Goal: Information Seeking & Learning: Find specific page/section

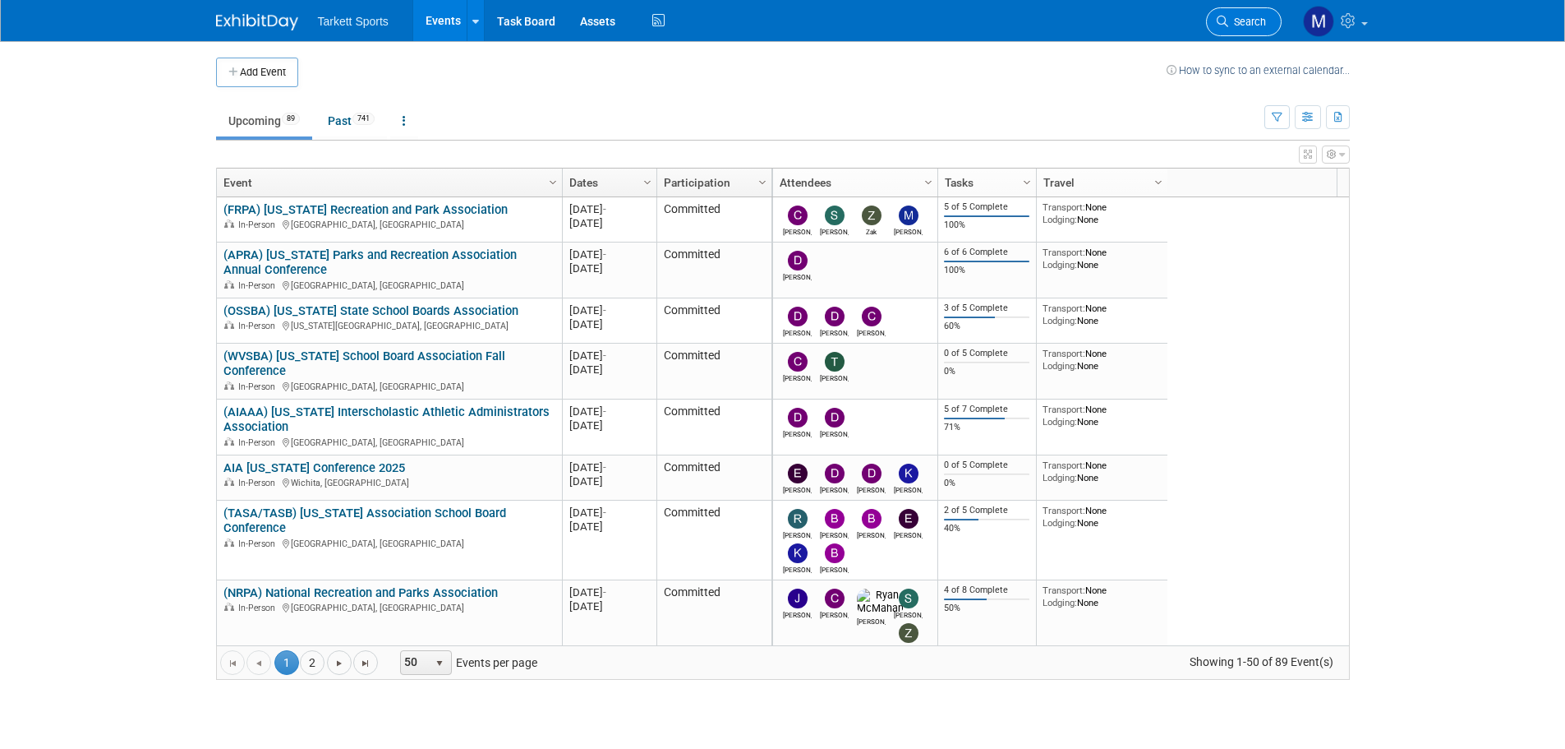
click at [1264, 24] on span "Search" at bounding box center [1248, 22] width 38 height 12
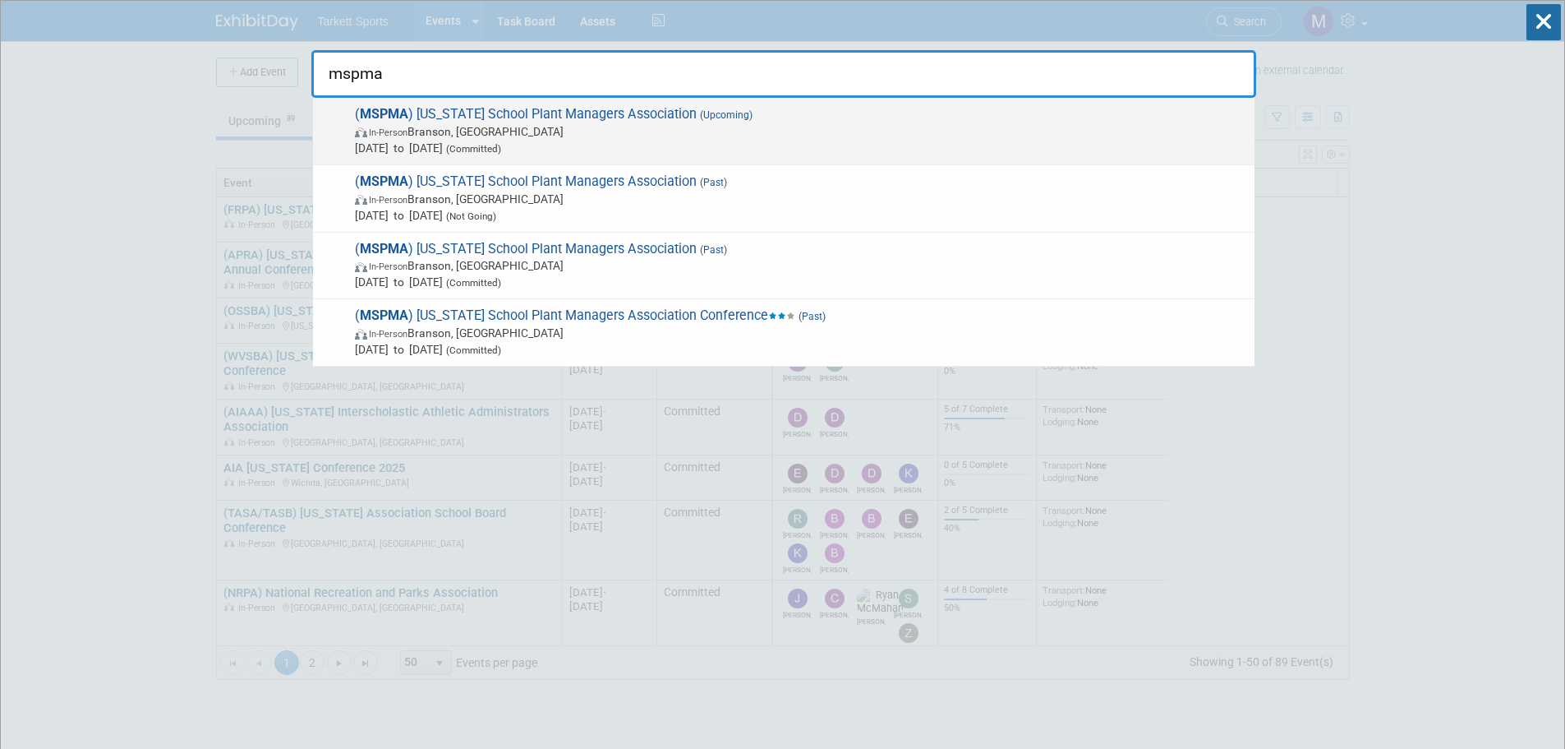
type input "mspma"
click at [684, 130] on span "In-Person [PERSON_NAME], [GEOGRAPHIC_DATA]" at bounding box center [801, 131] width 892 height 16
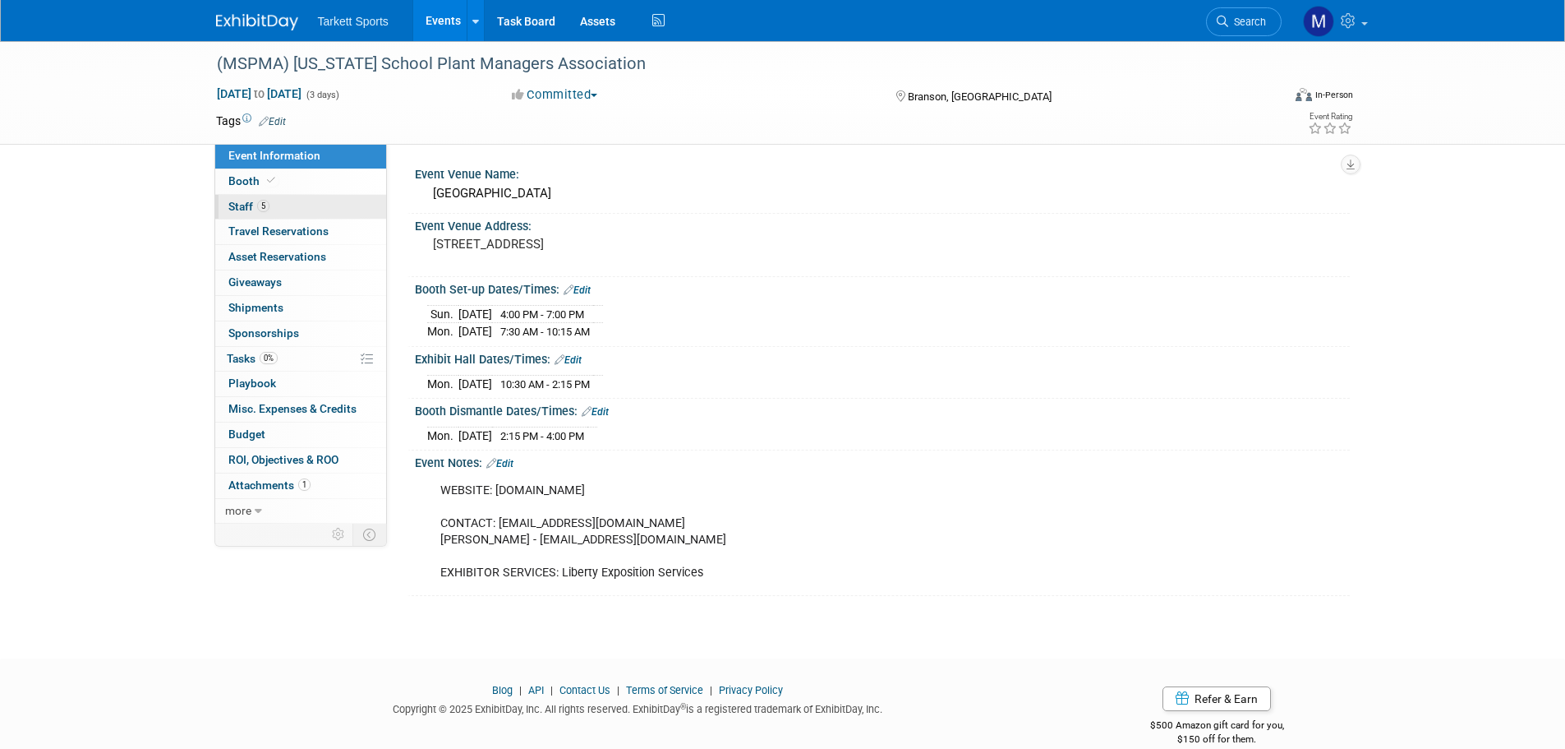
click at [298, 209] on link "5 Staff 5" at bounding box center [300, 207] width 171 height 25
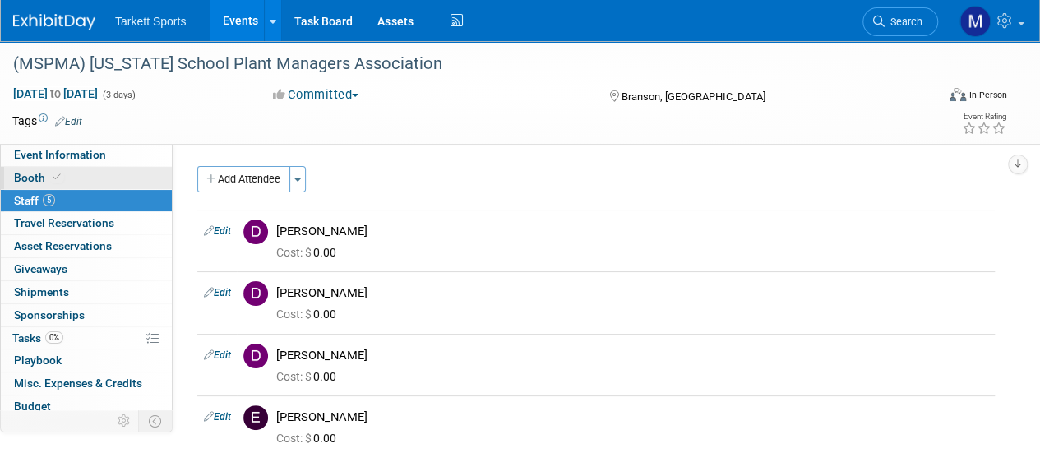
click at [33, 168] on link "Booth" at bounding box center [86, 178] width 171 height 22
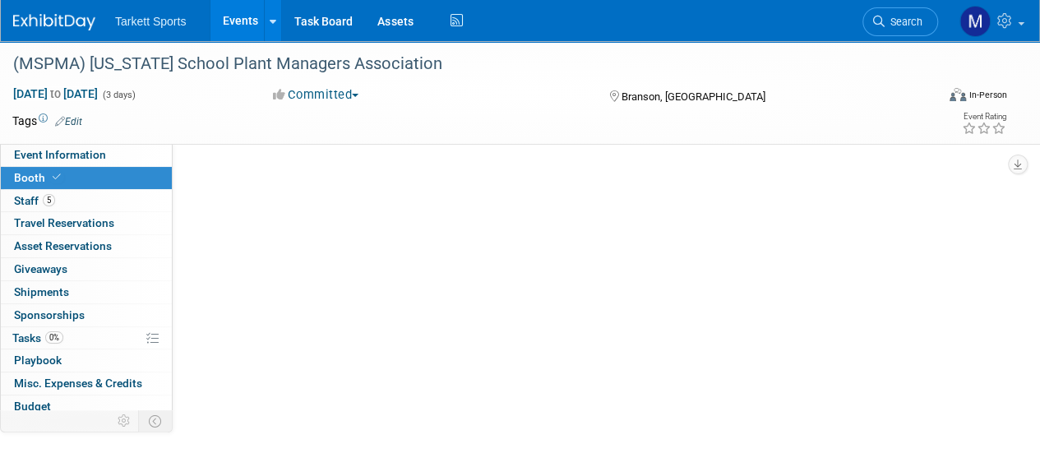
select select "FieldTurf, Beynon, Indoor"
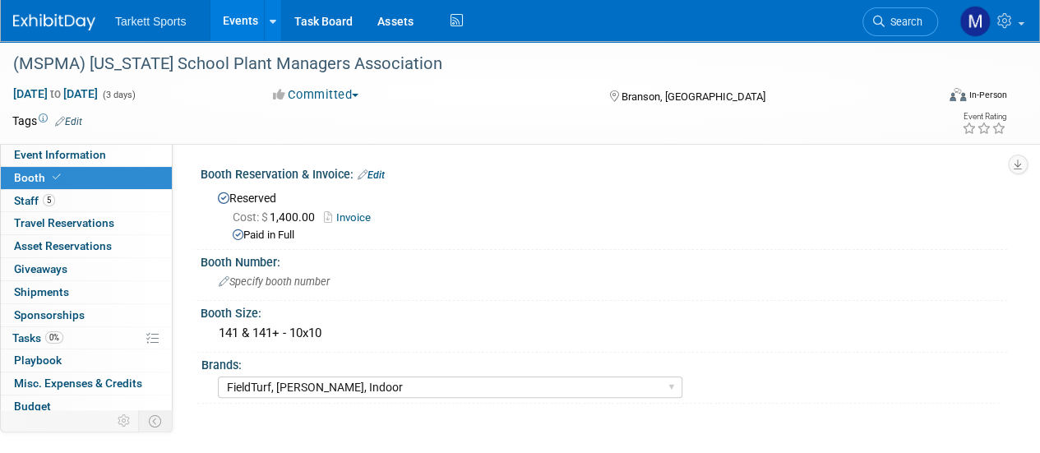
click at [355, 218] on link "Invoice" at bounding box center [351, 217] width 55 height 12
click at [92, 193] on link "5 Staff 5" at bounding box center [86, 201] width 171 height 22
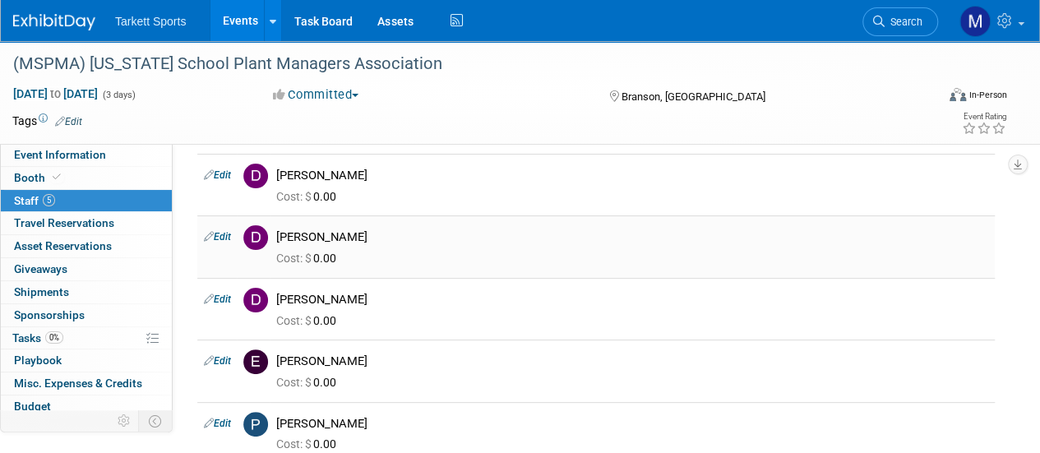
scroll to position [82, 0]
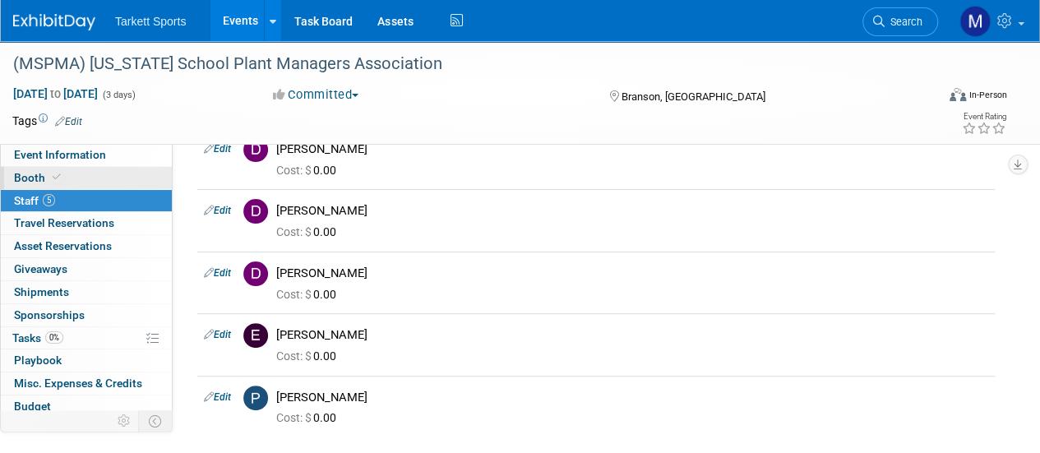
click at [109, 168] on link "Booth" at bounding box center [86, 178] width 171 height 22
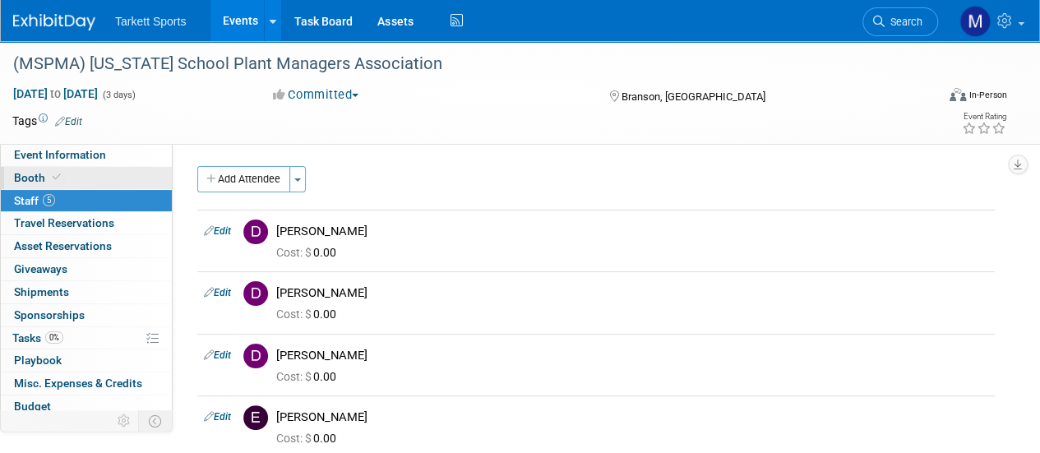
select select "FieldTurf, Beynon, Indoor"
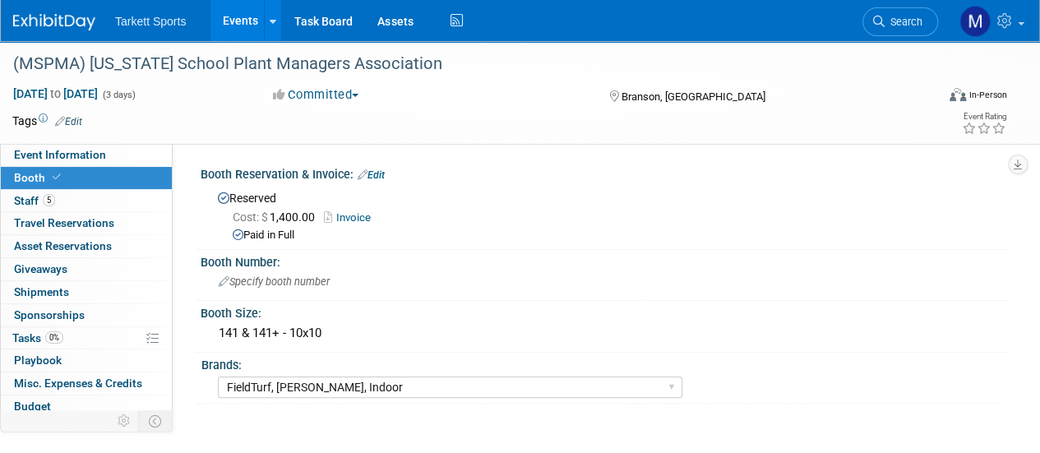
drag, startPoint x: 92, startPoint y: 203, endPoint x: 240, endPoint y: 198, distance: 148.0
click at [94, 201] on link "5 Staff 5" at bounding box center [86, 201] width 171 height 22
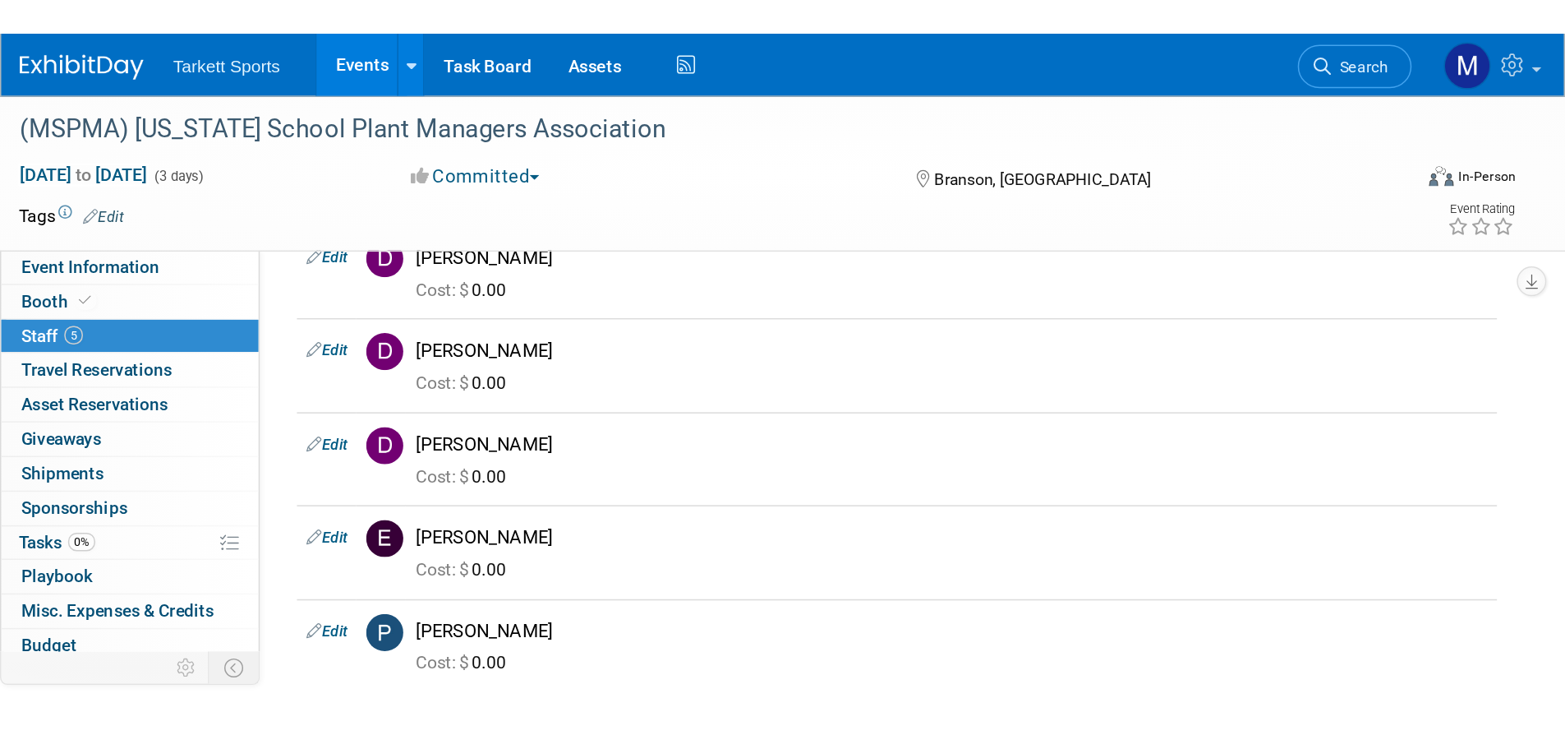
scroll to position [16, 0]
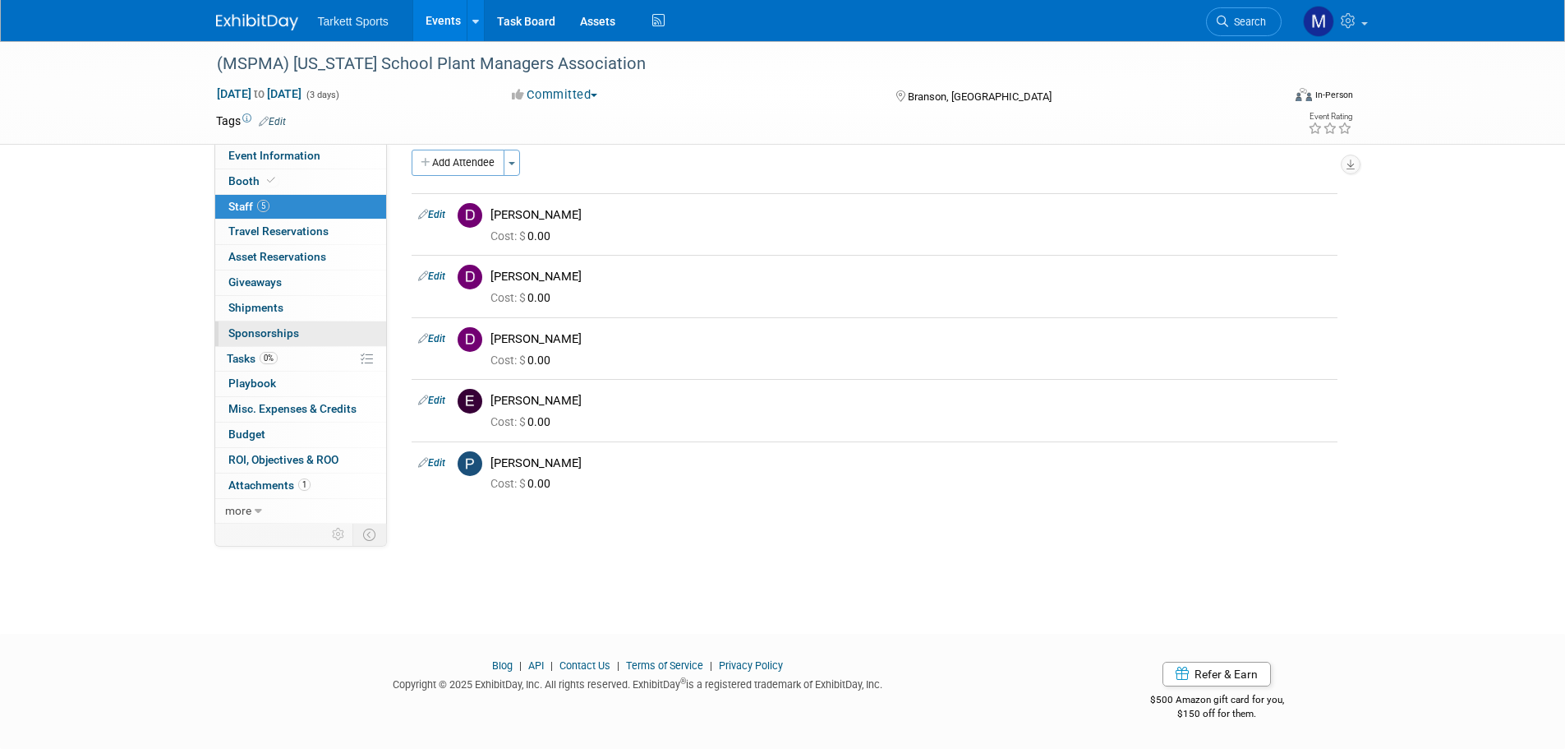
click at [266, 343] on link "0 Sponsorships 0" at bounding box center [300, 333] width 171 height 25
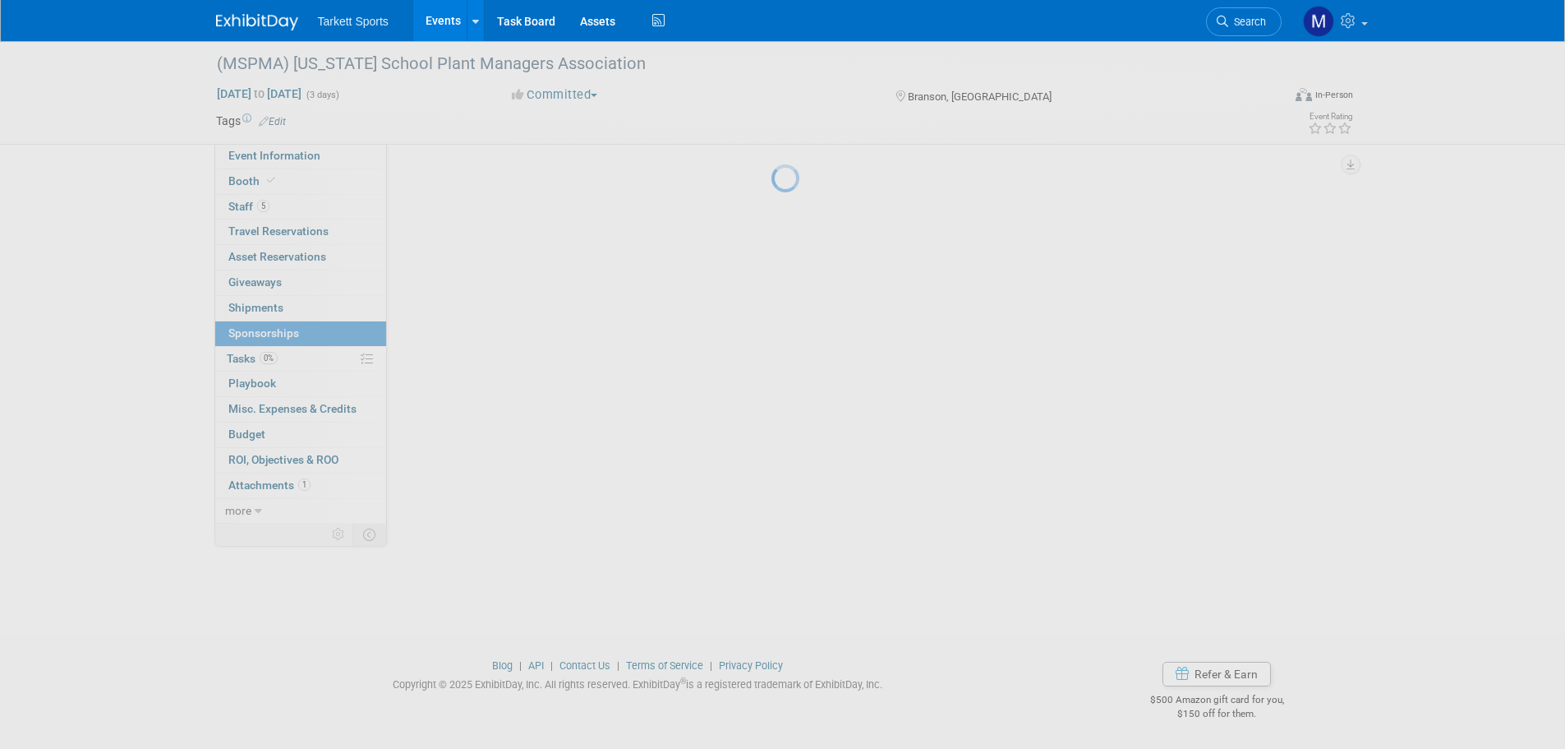
scroll to position [0, 0]
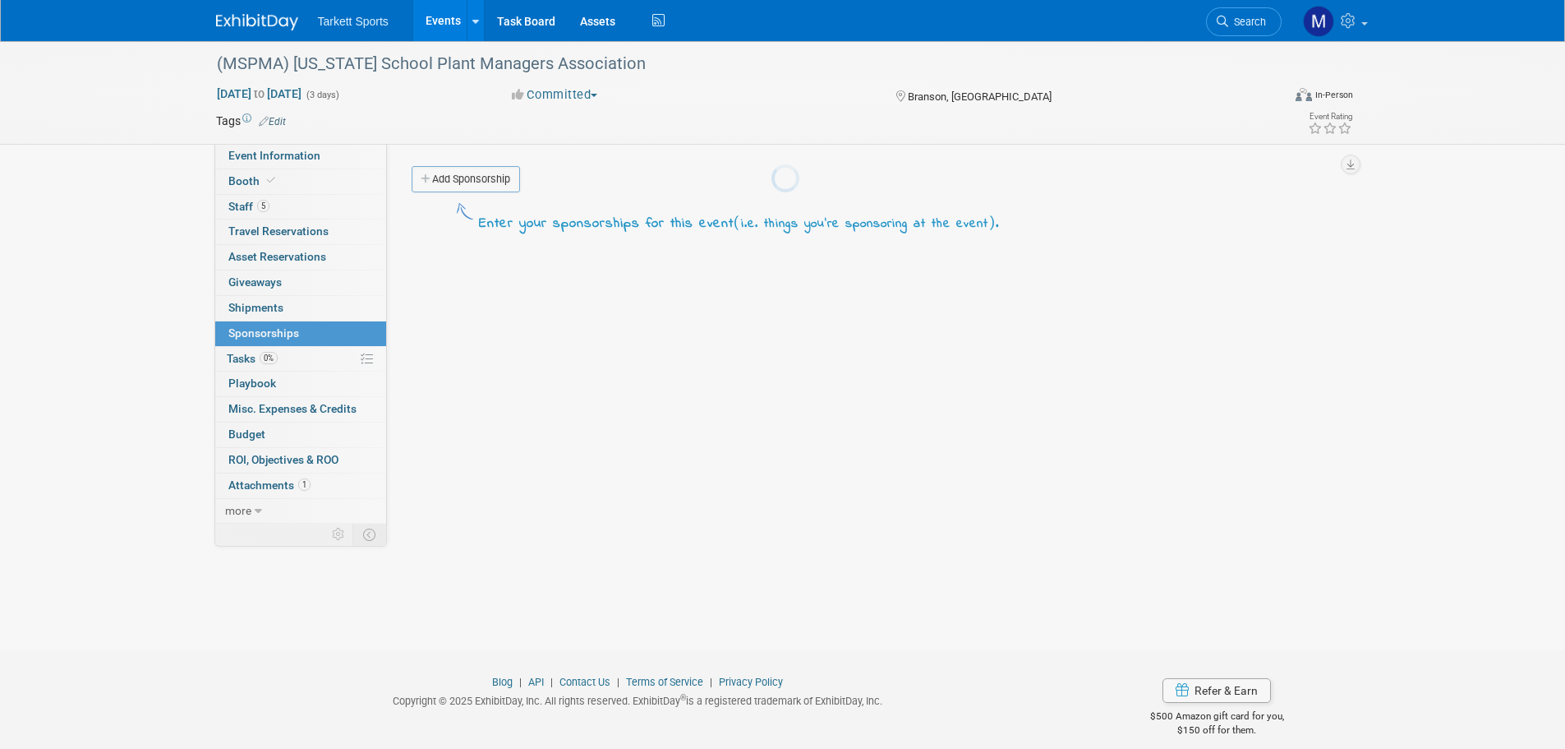
click at [274, 351] on link "0% Tasks 0%" at bounding box center [300, 359] width 171 height 25
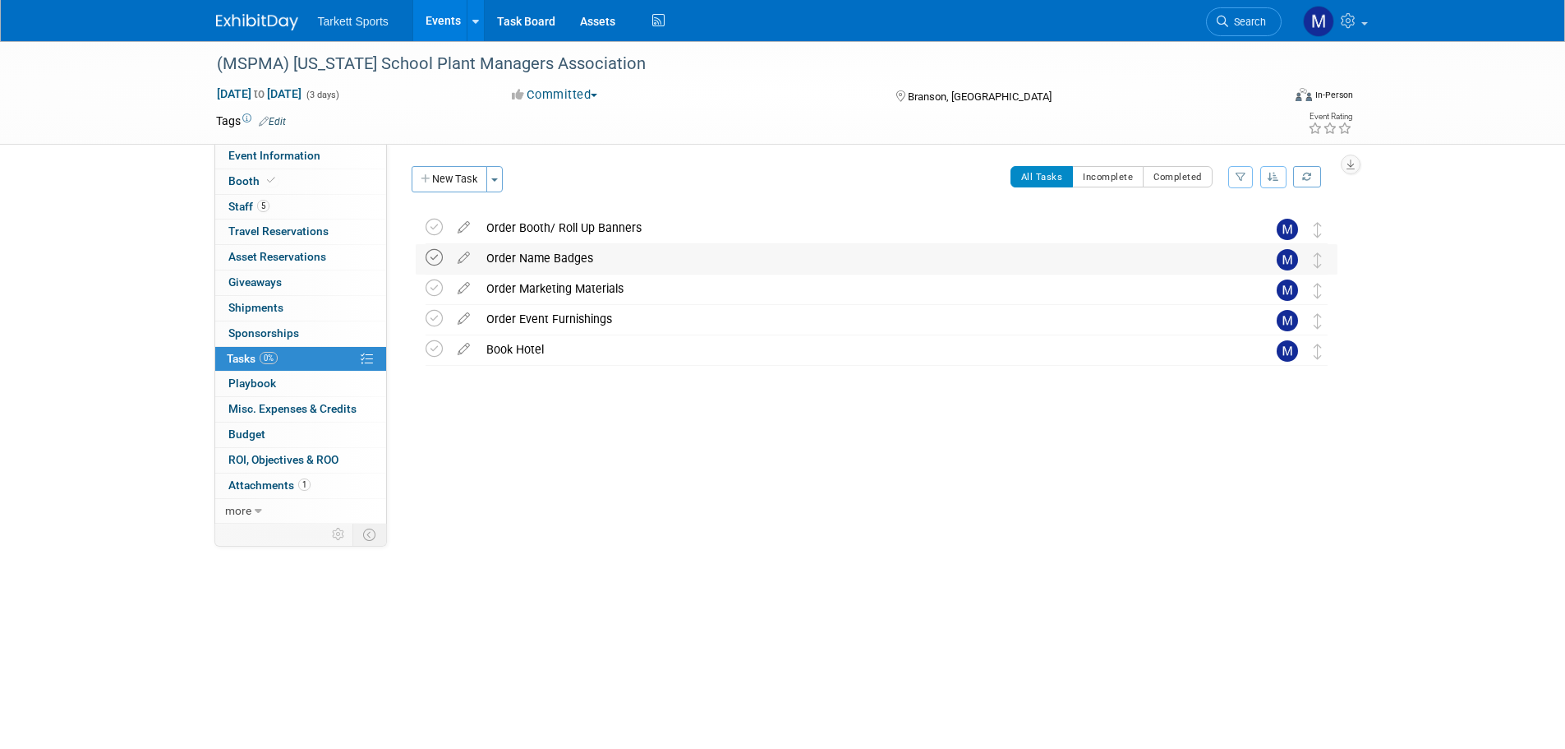
click at [438, 259] on icon at bounding box center [434, 257] width 17 height 17
click at [1252, 12] on link "Search" at bounding box center [1244, 21] width 76 height 29
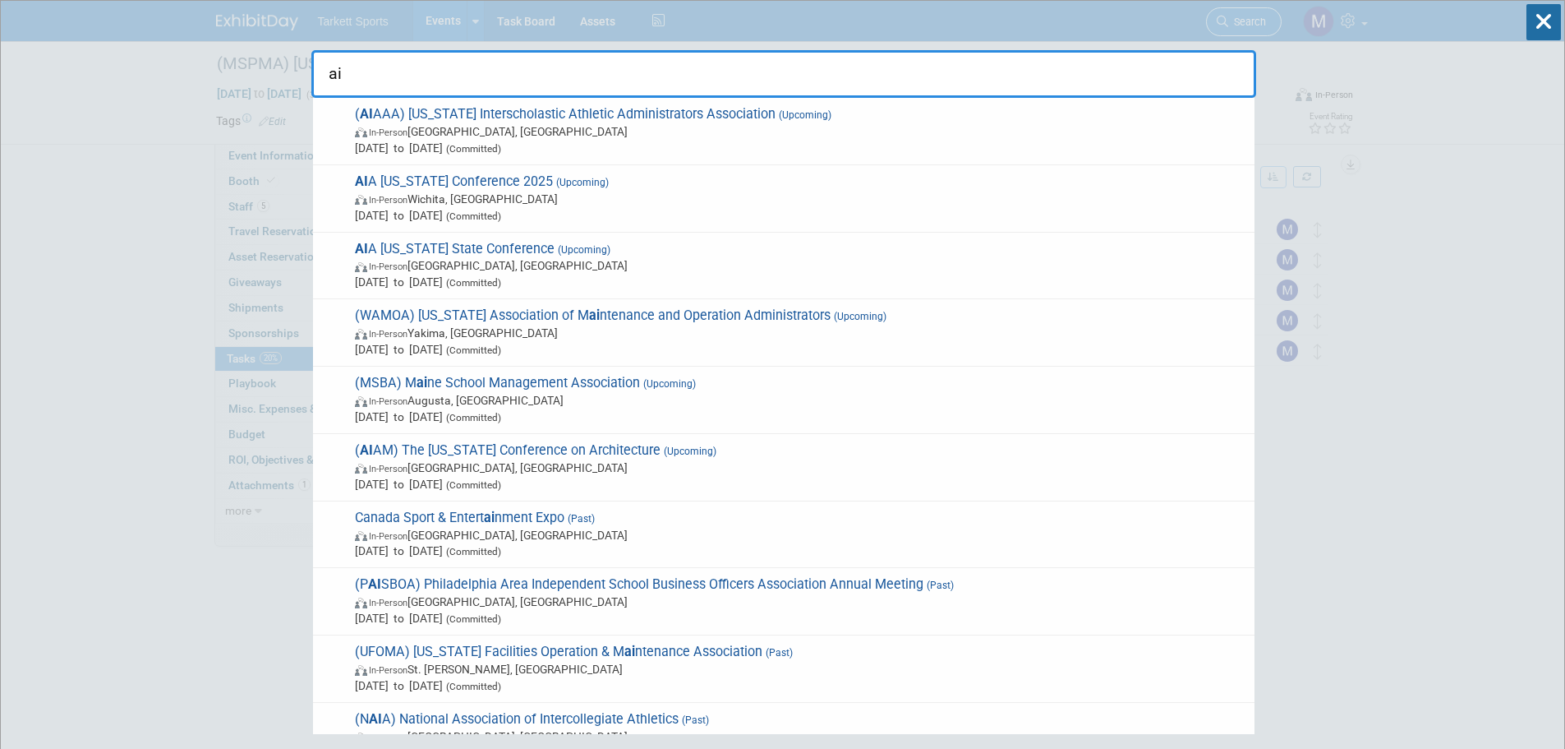
type input "aia"
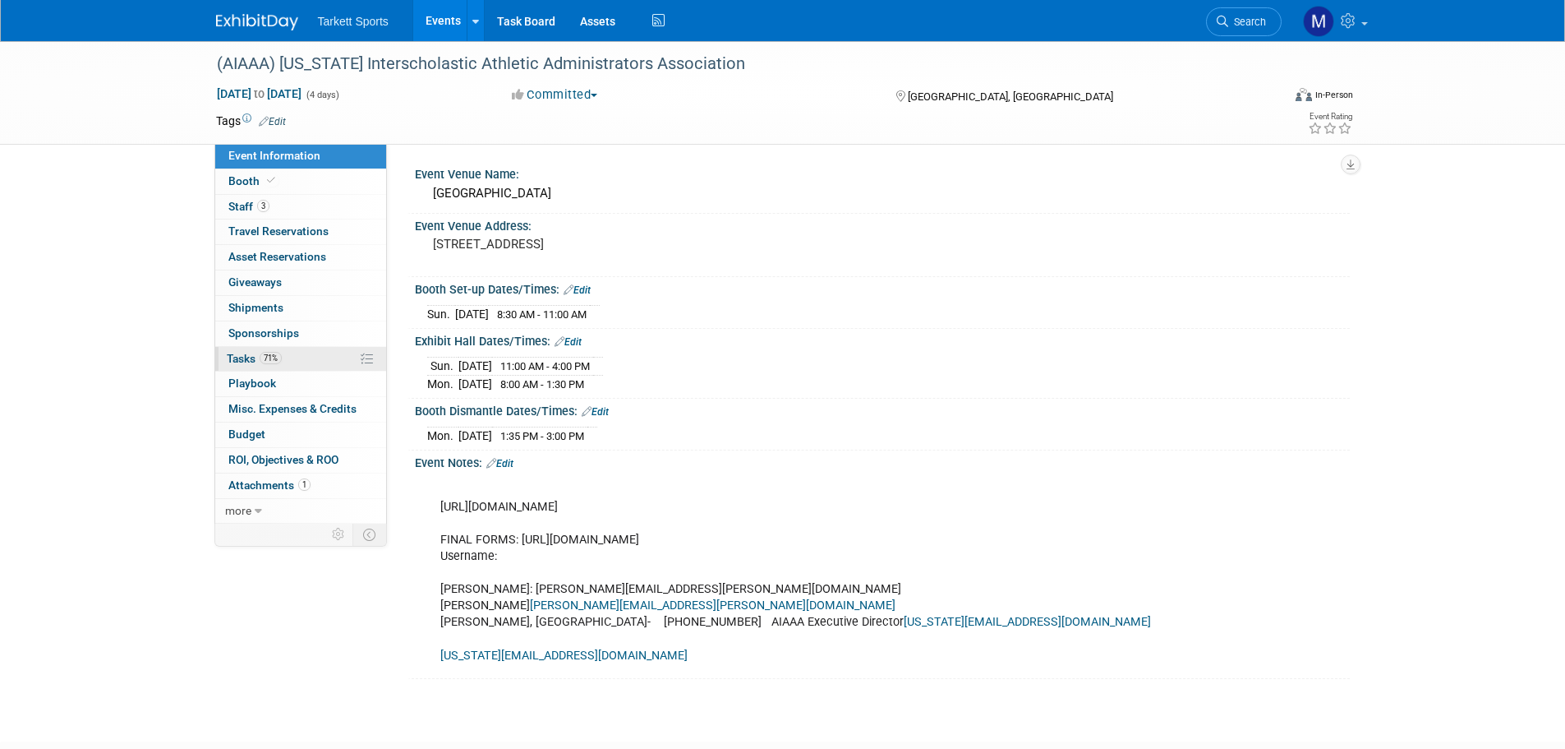
click at [328, 368] on link "71% Tasks 71%" at bounding box center [300, 359] width 171 height 25
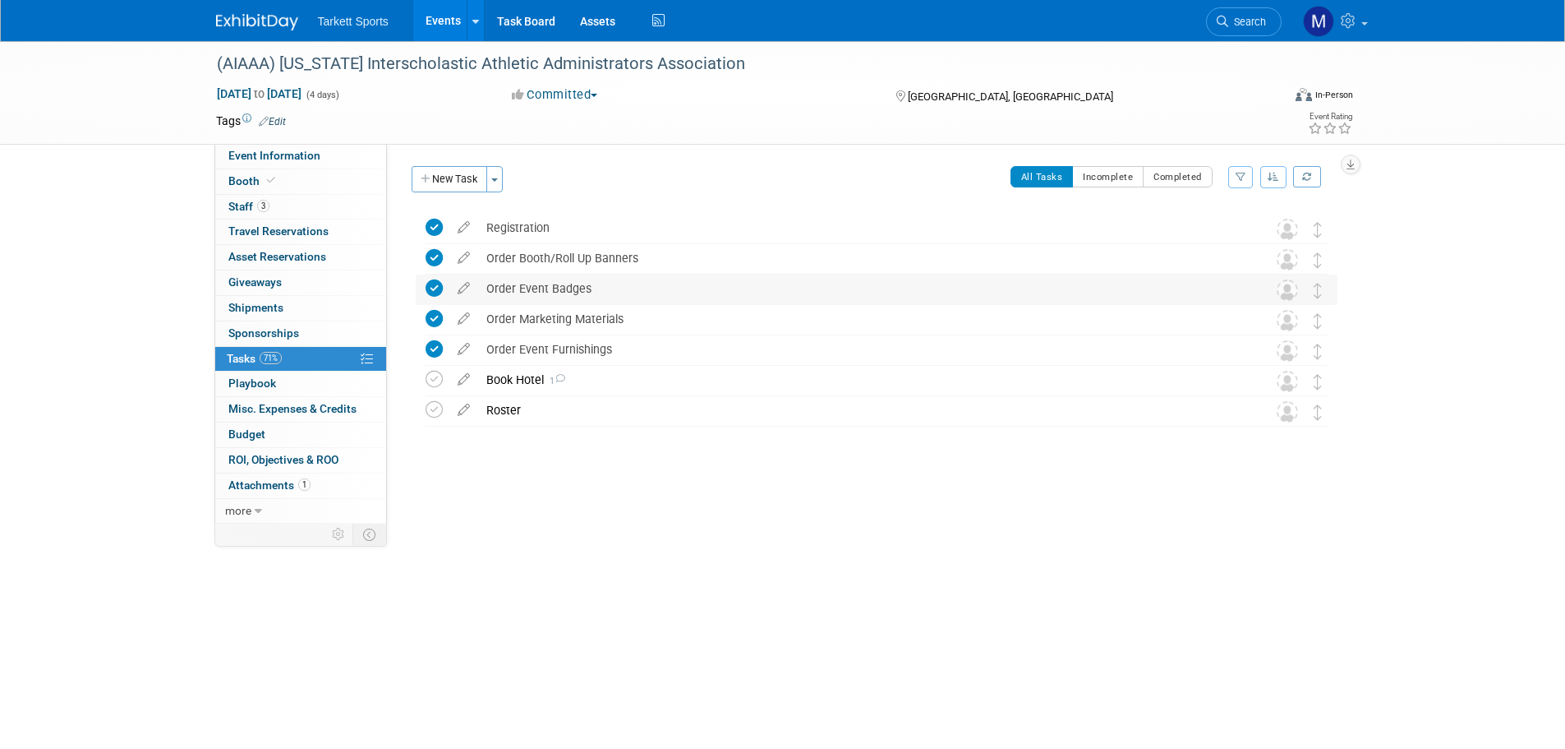
click at [530, 279] on div "Order Event Badges" at bounding box center [861, 288] width 766 height 28
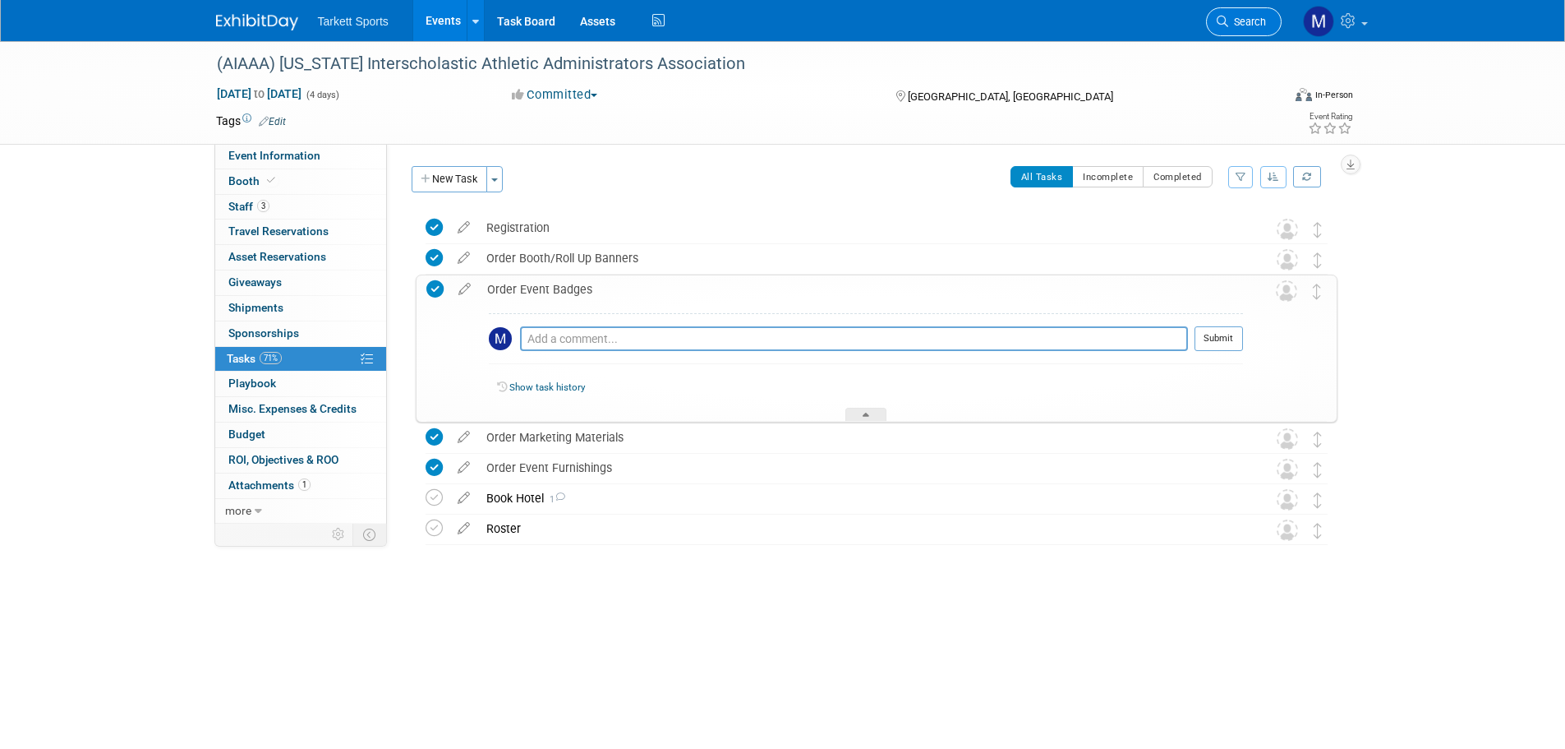
click at [1249, 13] on link "Search" at bounding box center [1244, 21] width 76 height 29
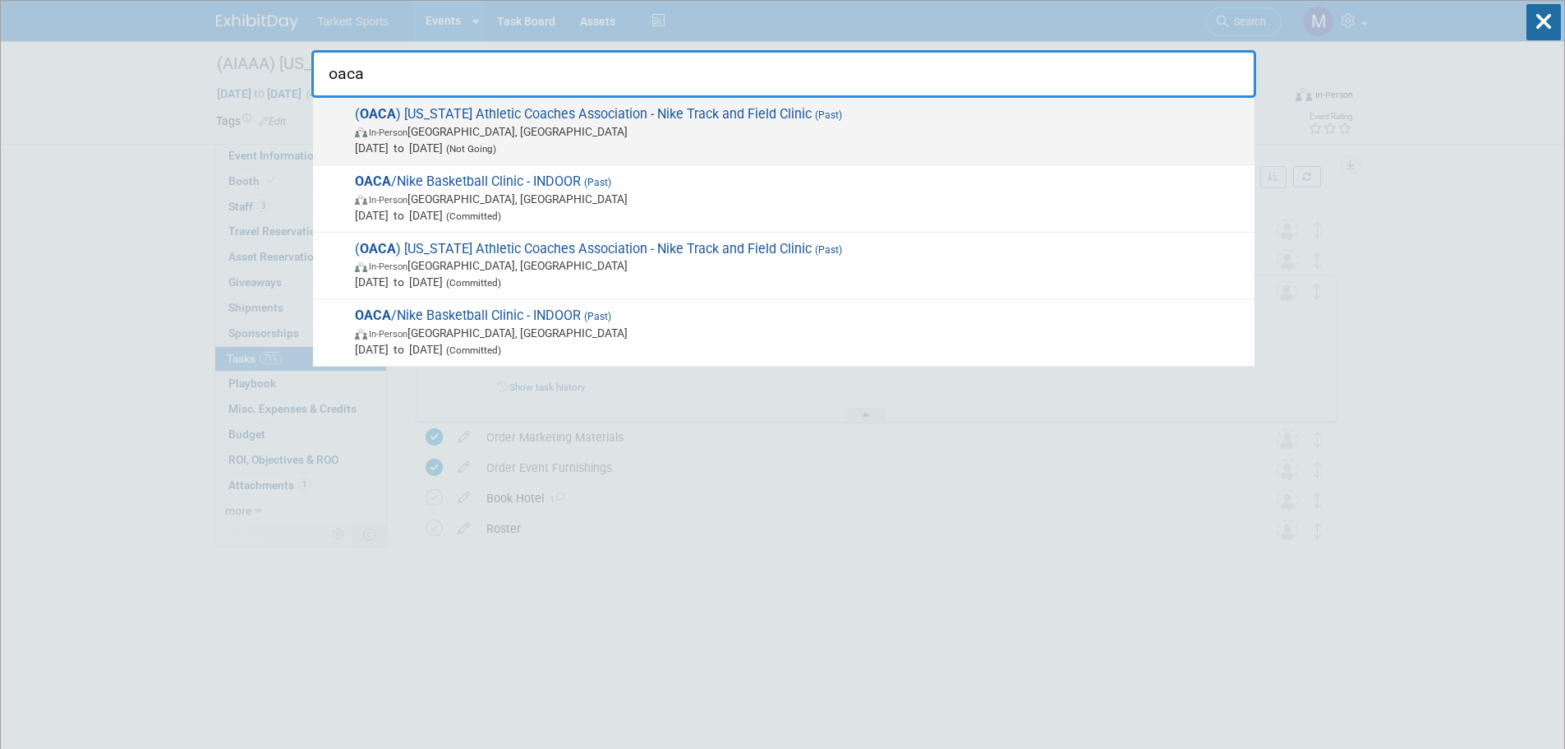
type input "oaca"
click at [894, 145] on span "Jan 31, 2025 to Feb 1, 2025 (Not Going)" at bounding box center [801, 148] width 892 height 16
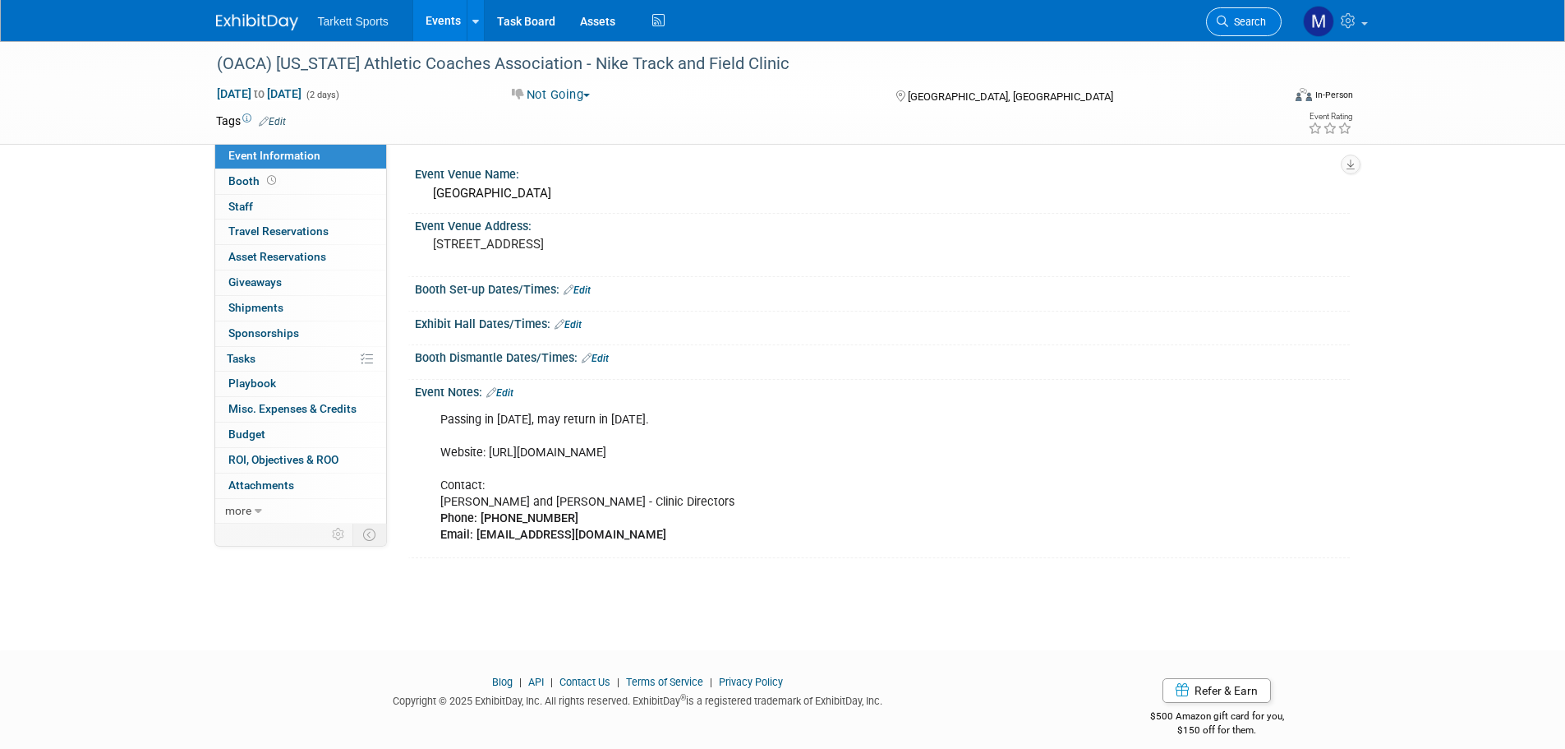
click at [1256, 21] on span "Search" at bounding box center [1248, 22] width 38 height 12
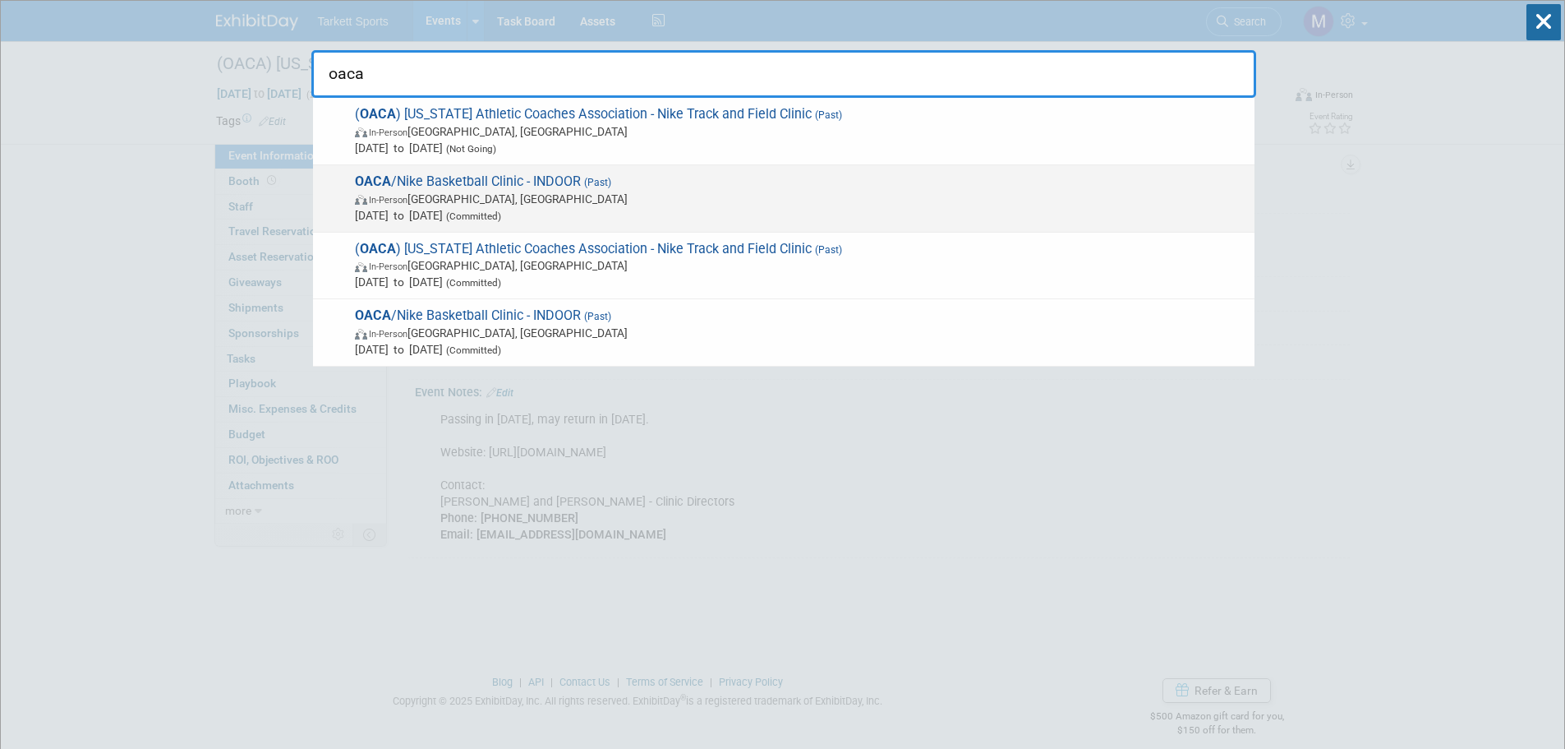
type input "oaca"
click at [445, 187] on span "OACA /Nike Basketball Clinic - INDOOR (Past) In-Person Wilsonville, OR Oct 11, …" at bounding box center [798, 198] width 897 height 50
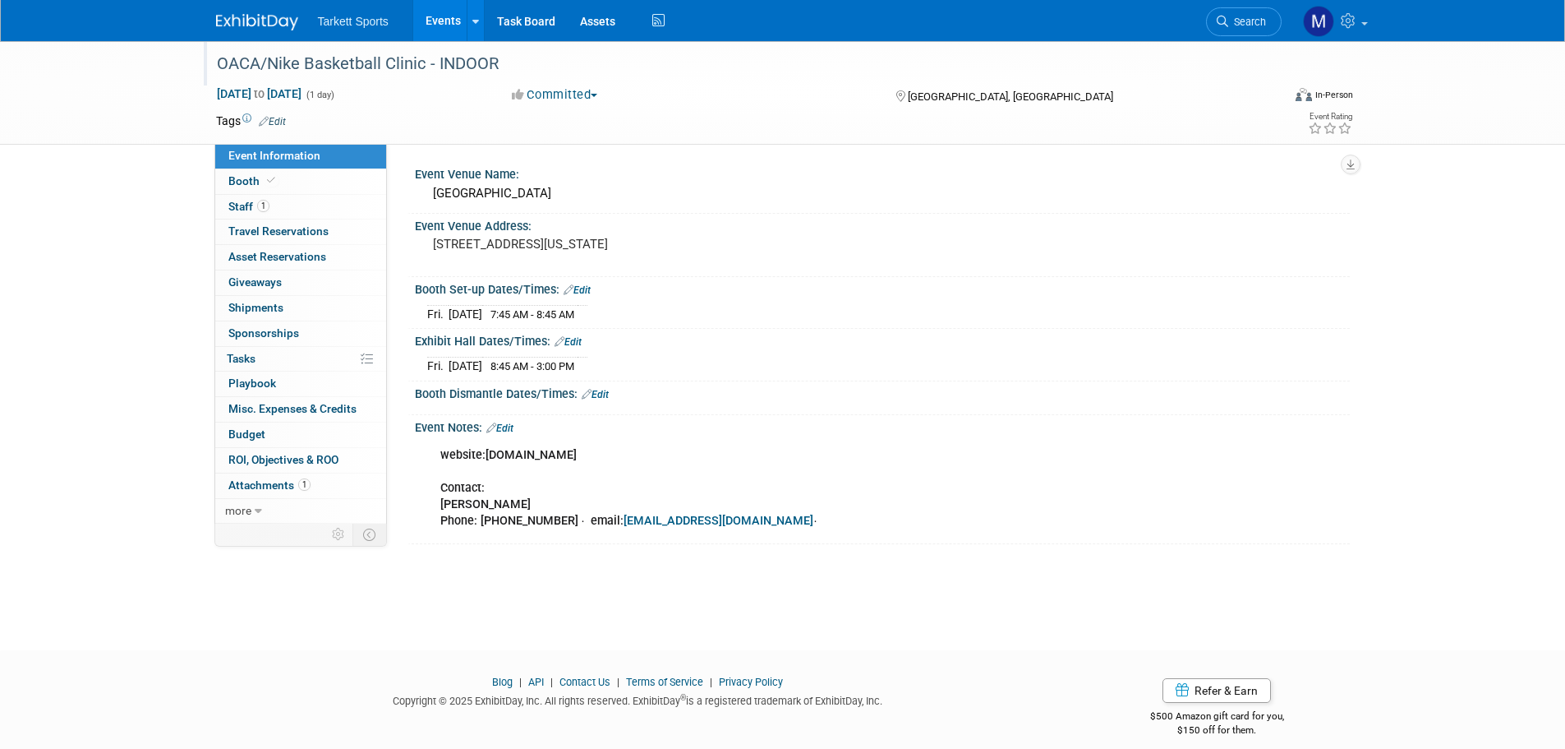
click at [387, 56] on div "OACA/Nike Basketball Clinic - INDOOR" at bounding box center [734, 64] width 1046 height 30
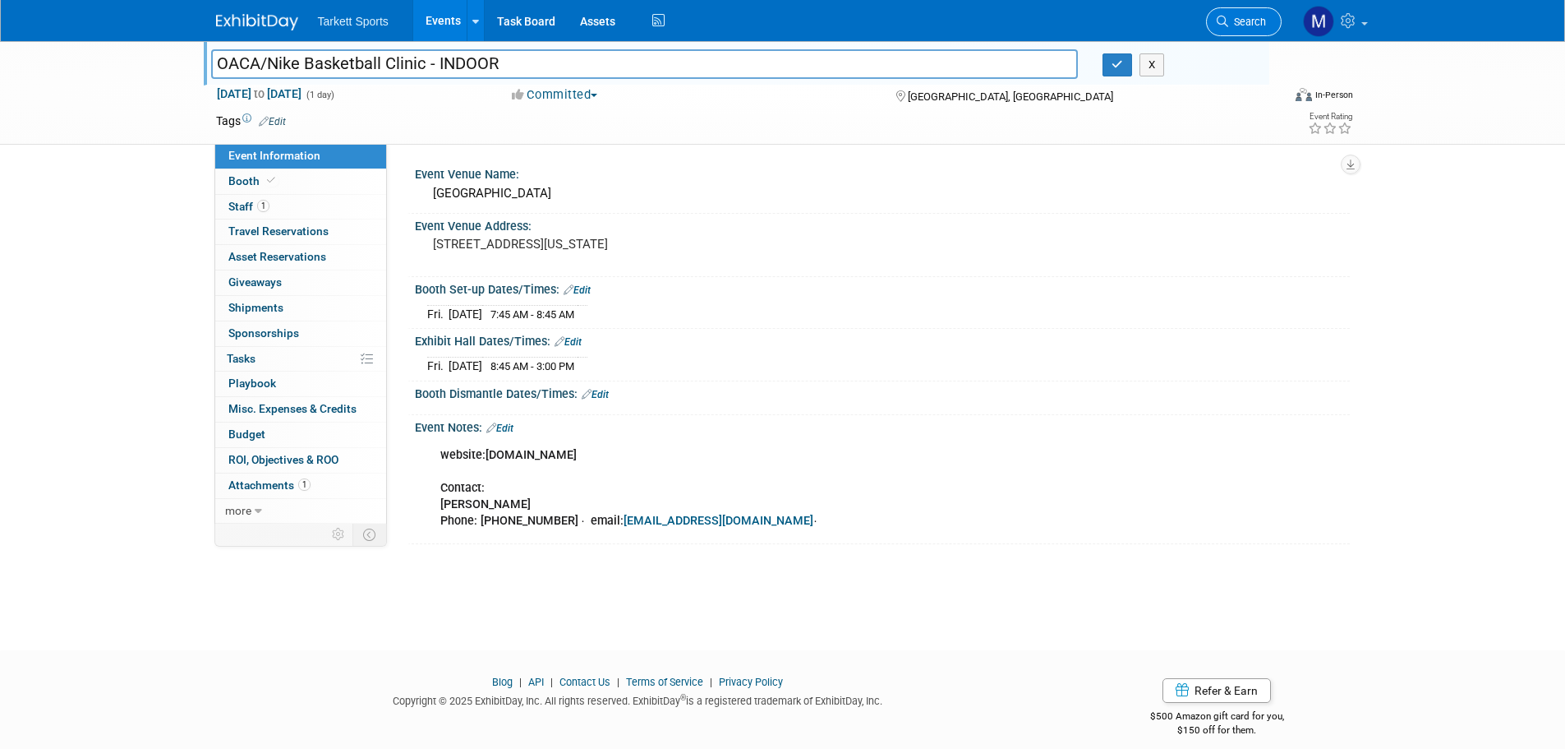
click at [1247, 23] on span "Search" at bounding box center [1248, 22] width 38 height 12
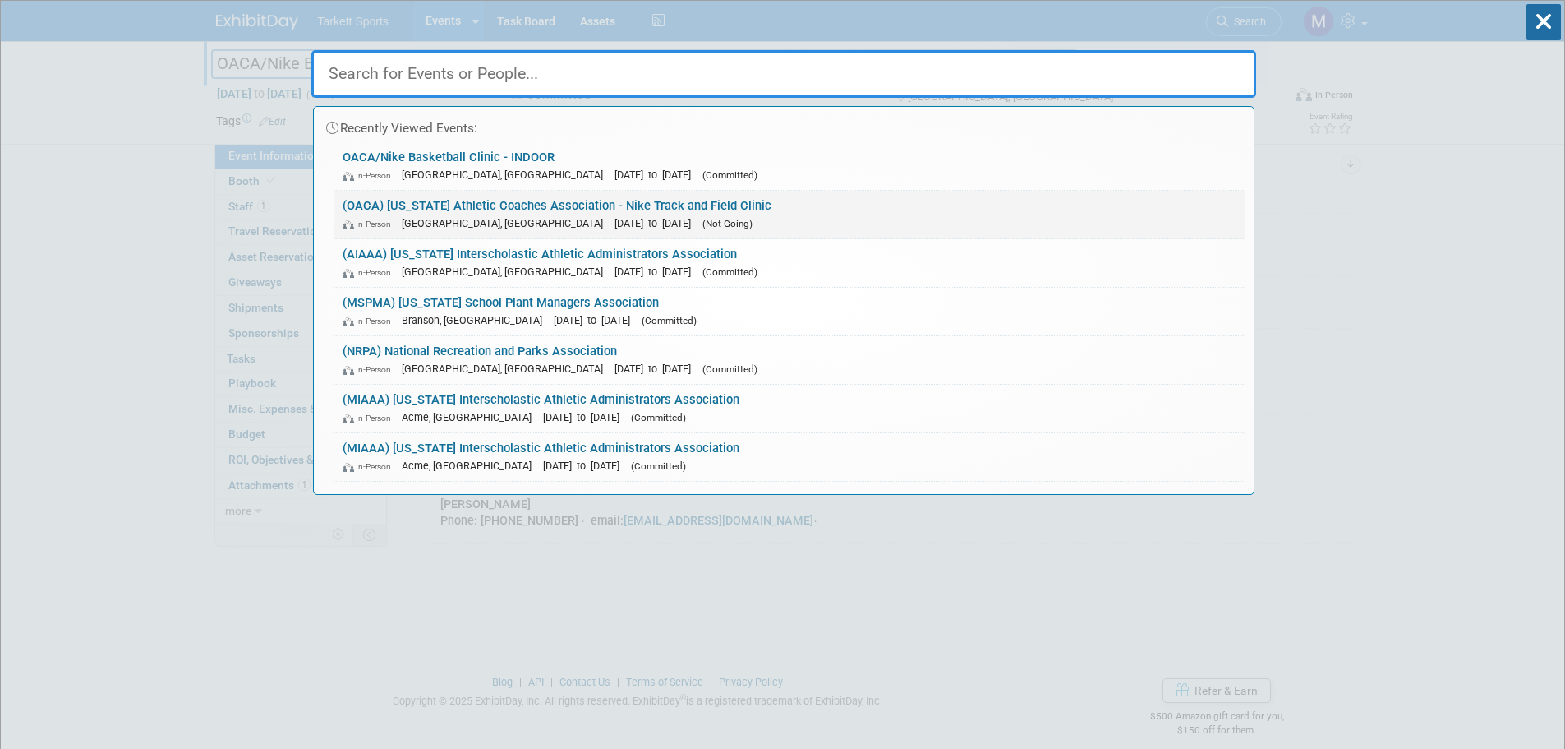
click at [564, 197] on link "(OACA) Oregon Athletic Coaches Association - Nike Track and Field Clinic In-Per…" at bounding box center [789, 215] width 911 height 48
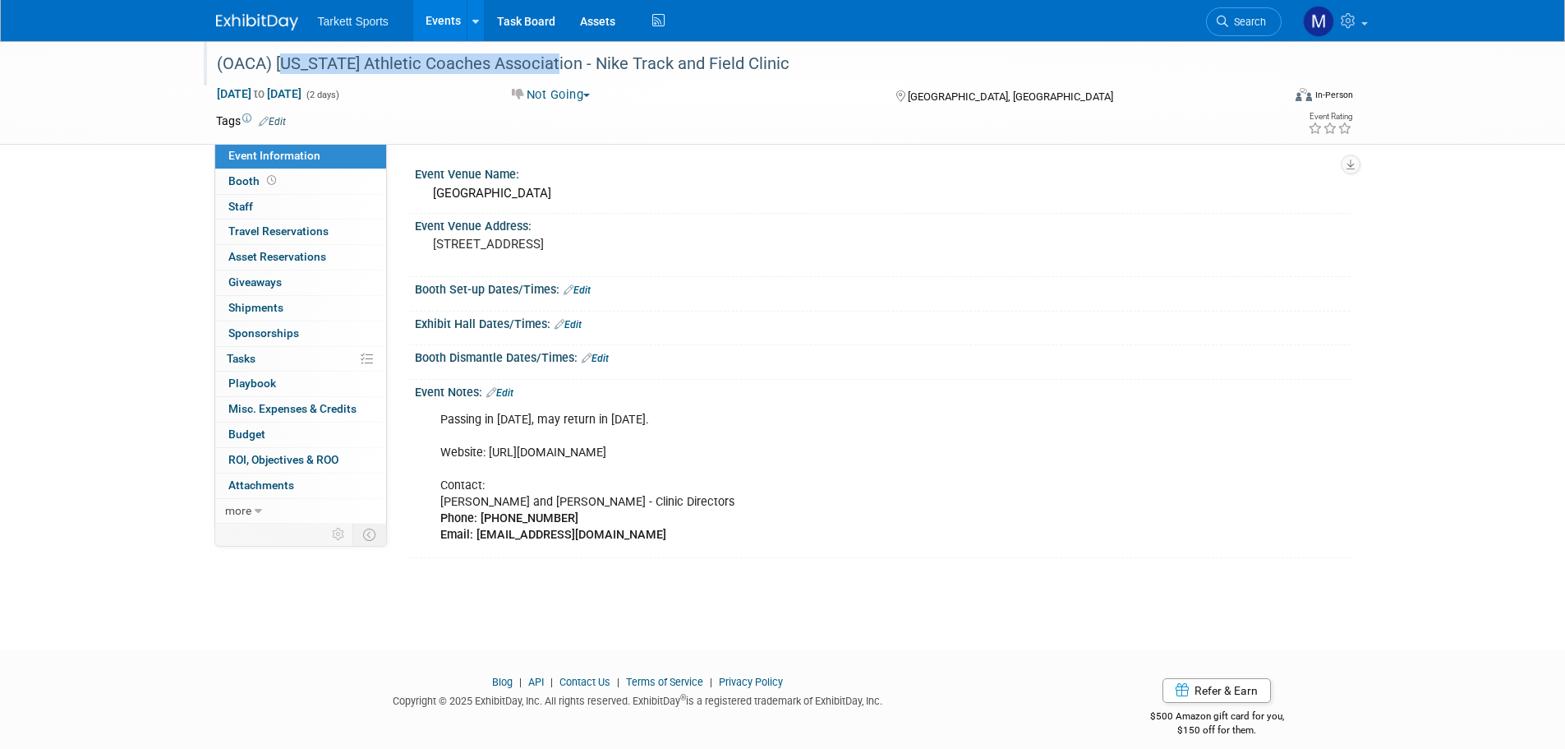
drag, startPoint x: 546, startPoint y: 62, endPoint x: 275, endPoint y: 63, distance: 270.4
click at [275, 63] on div "(OACA) [US_STATE] Athletic Coaches Association - Nike Track and Field Clinic" at bounding box center [734, 64] width 1046 height 30
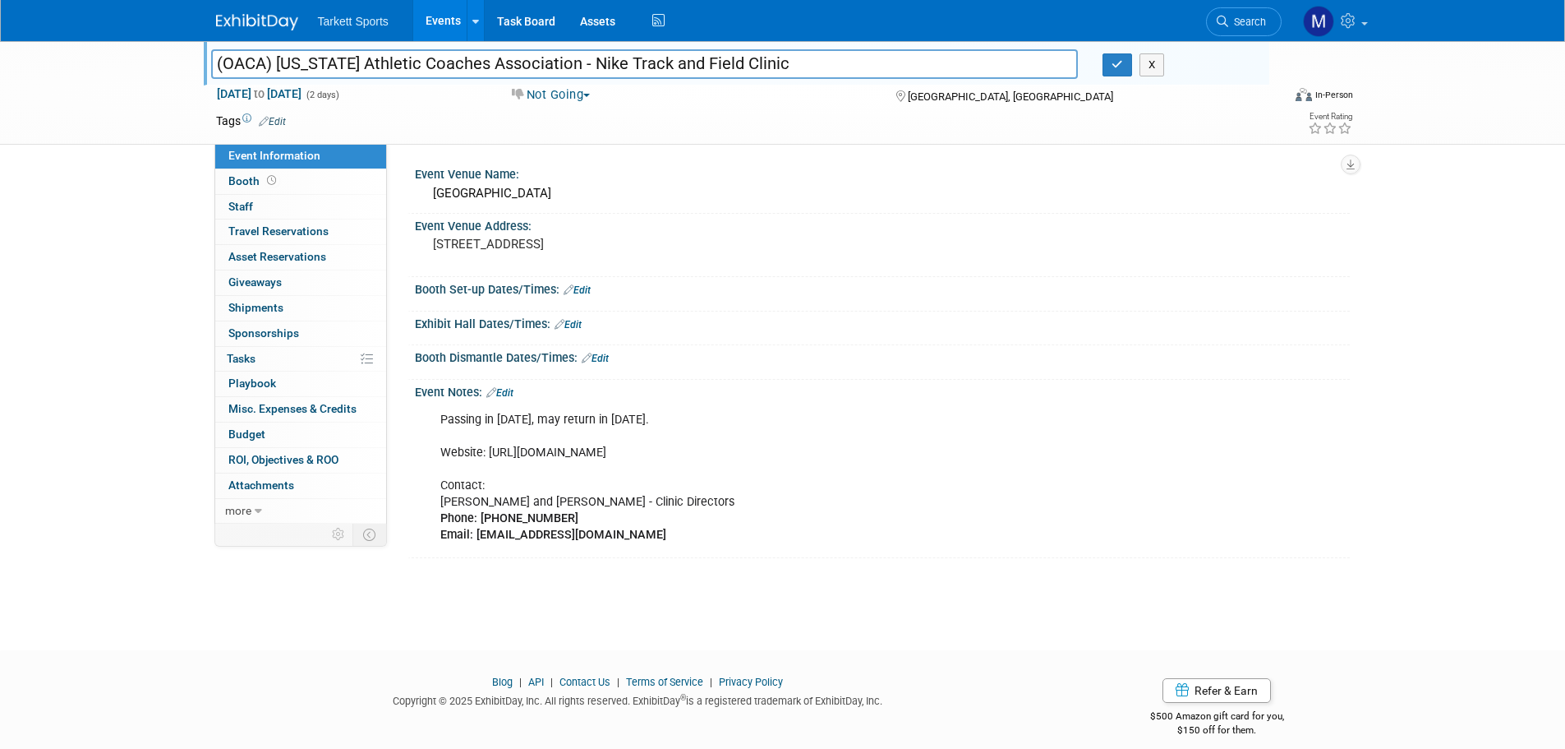
drag, startPoint x: 548, startPoint y: 62, endPoint x: 276, endPoint y: 67, distance: 272.0
click at [276, 67] on input "(OACA) [US_STATE] Athletic Coaches Association - Nike Track and Field Clinic" at bounding box center [645, 63] width 868 height 29
click at [1246, 13] on link "Search" at bounding box center [1244, 21] width 76 height 29
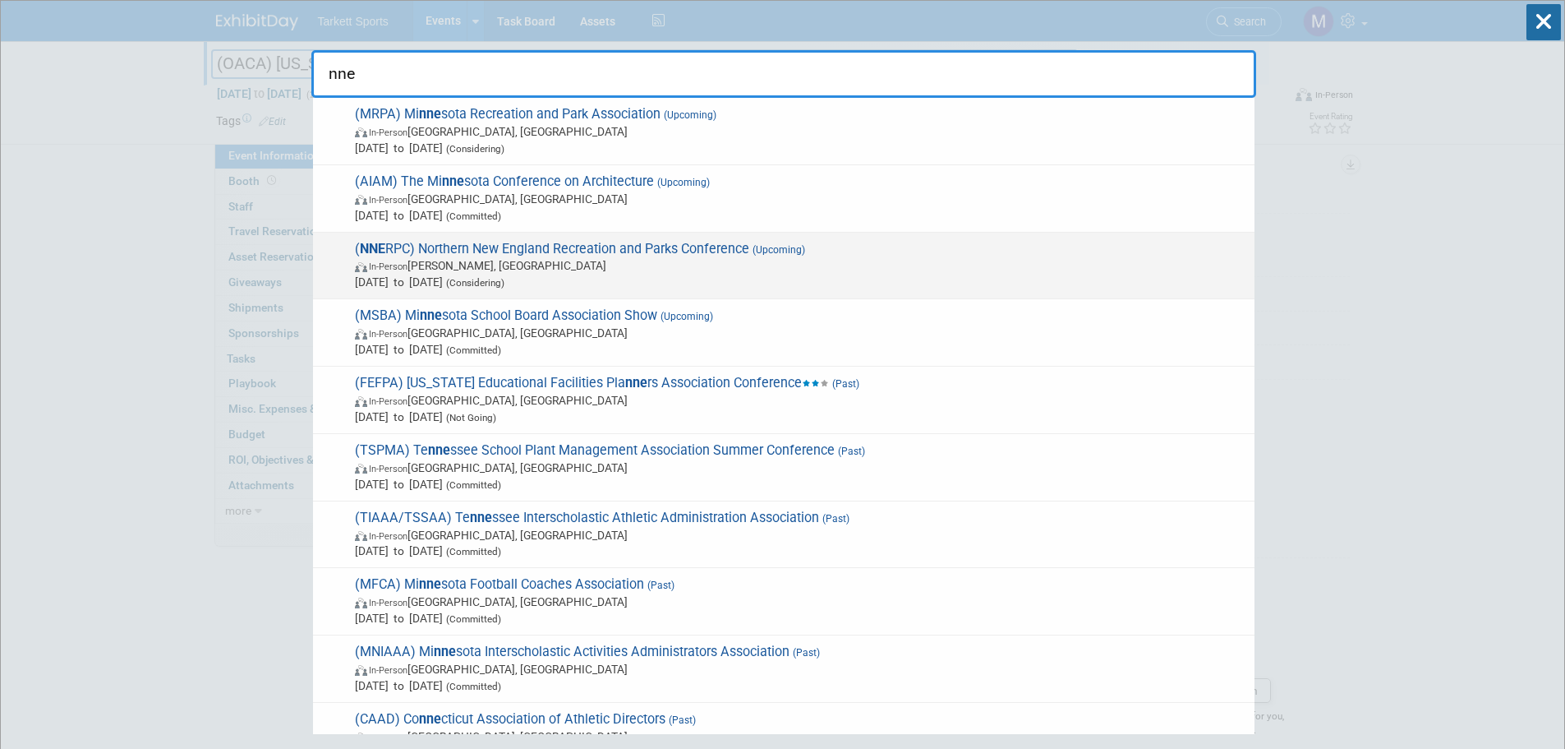
type input "nne"
click at [509, 253] on span "( NNE RPC) Northern New England Recreation and Parks Conference (Upcoming) In-P…" at bounding box center [798, 266] width 897 height 50
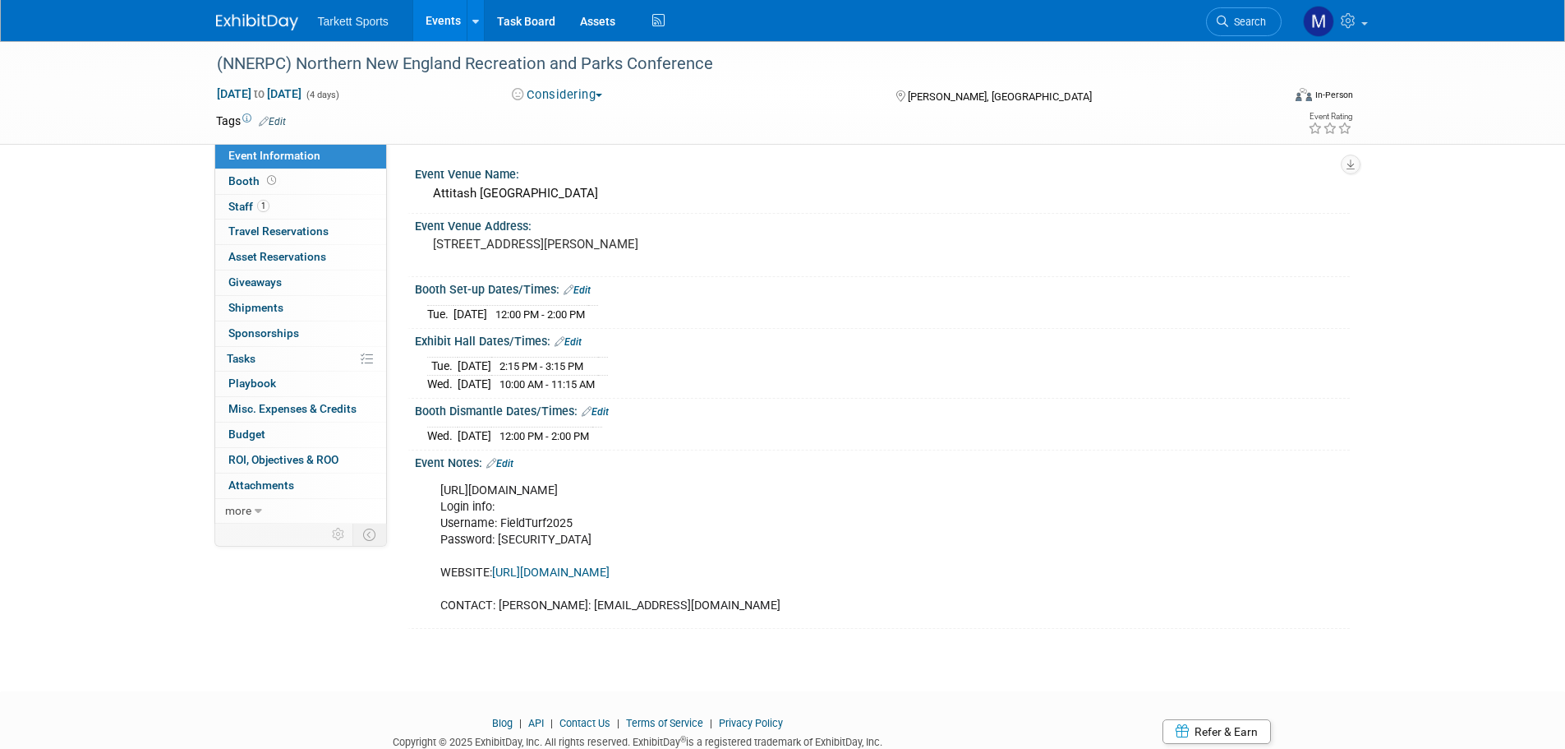
click at [677, 485] on div "[URL][DOMAIN_NAME] Login info: Username: FieldTurf2025 Password: [SECURITY_DATA…" at bounding box center [799, 548] width 740 height 149
drag, startPoint x: 967, startPoint y: 487, endPoint x: 432, endPoint y: 478, distance: 535.0
click at [432, 478] on div "[URL][DOMAIN_NAME] Login info: Username: FieldTurf2025 Password: [SECURITY_DATA…" at bounding box center [799, 548] width 740 height 149
copy div "[URL][DOMAIN_NAME]"
